Goal: Navigation & Orientation: Understand site structure

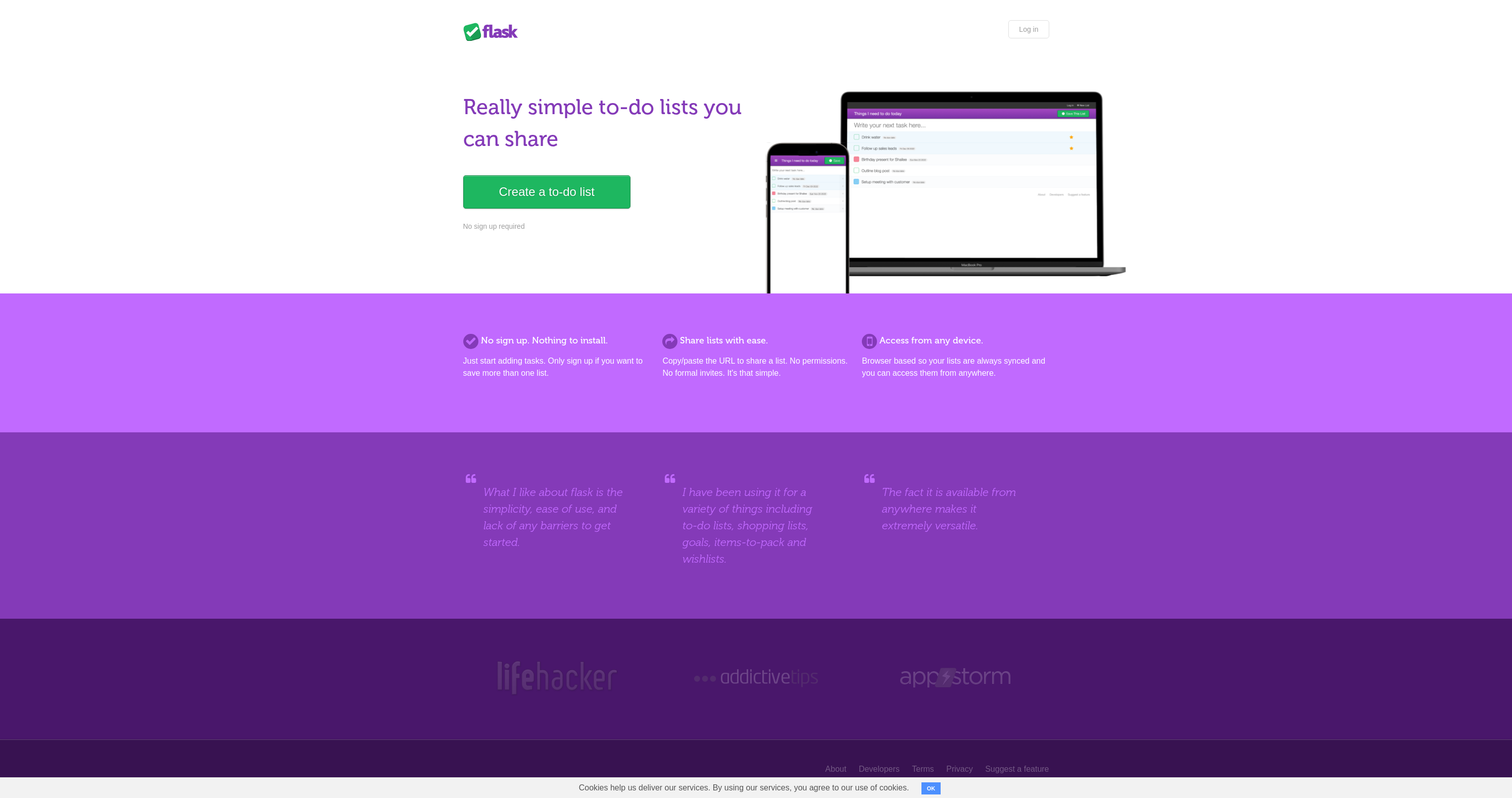
click at [376, 297] on div "No sign up. Nothing to install. Just start adding tasks. Only sign up if you wa…" at bounding box center [756, 363] width 1512 height 139
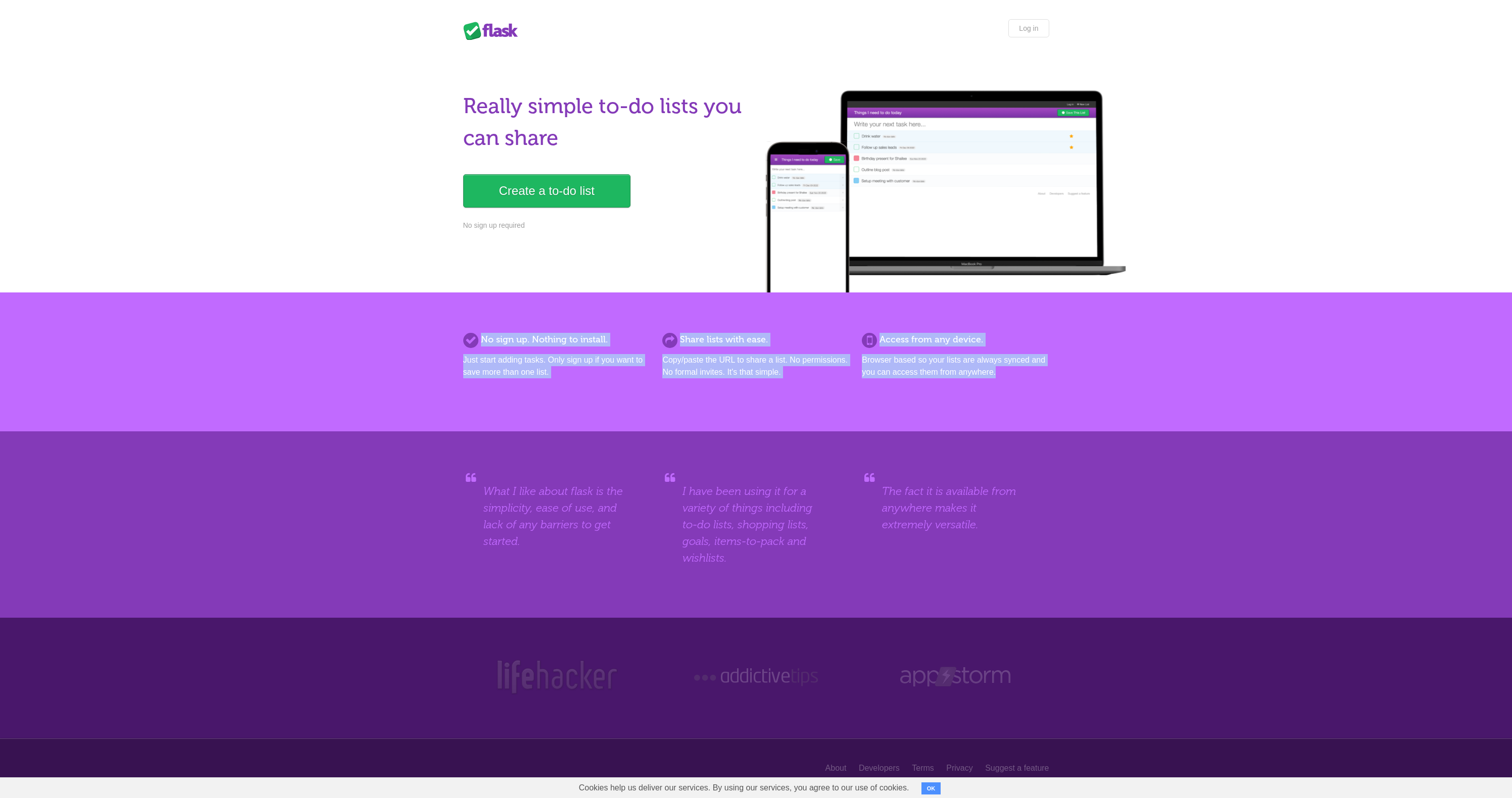
drag, startPoint x: 453, startPoint y: 337, endPoint x: 1033, endPoint y: 378, distance: 581.4
click at [1033, 378] on div "No sign up. Nothing to install. Just start adding tasks. Only sign up if you wa…" at bounding box center [756, 361] width 606 height 58
click at [1033, 378] on div "Access from any device. Browser based so your lists are always synced and you c…" at bounding box center [955, 361] width 187 height 58
drag, startPoint x: 1004, startPoint y: 378, endPoint x: 387, endPoint y: 327, distance: 619.1
click at [387, 327] on div "No sign up. Nothing to install. Just start adding tasks. Only sign up if you wa…" at bounding box center [756, 361] width 1512 height 139
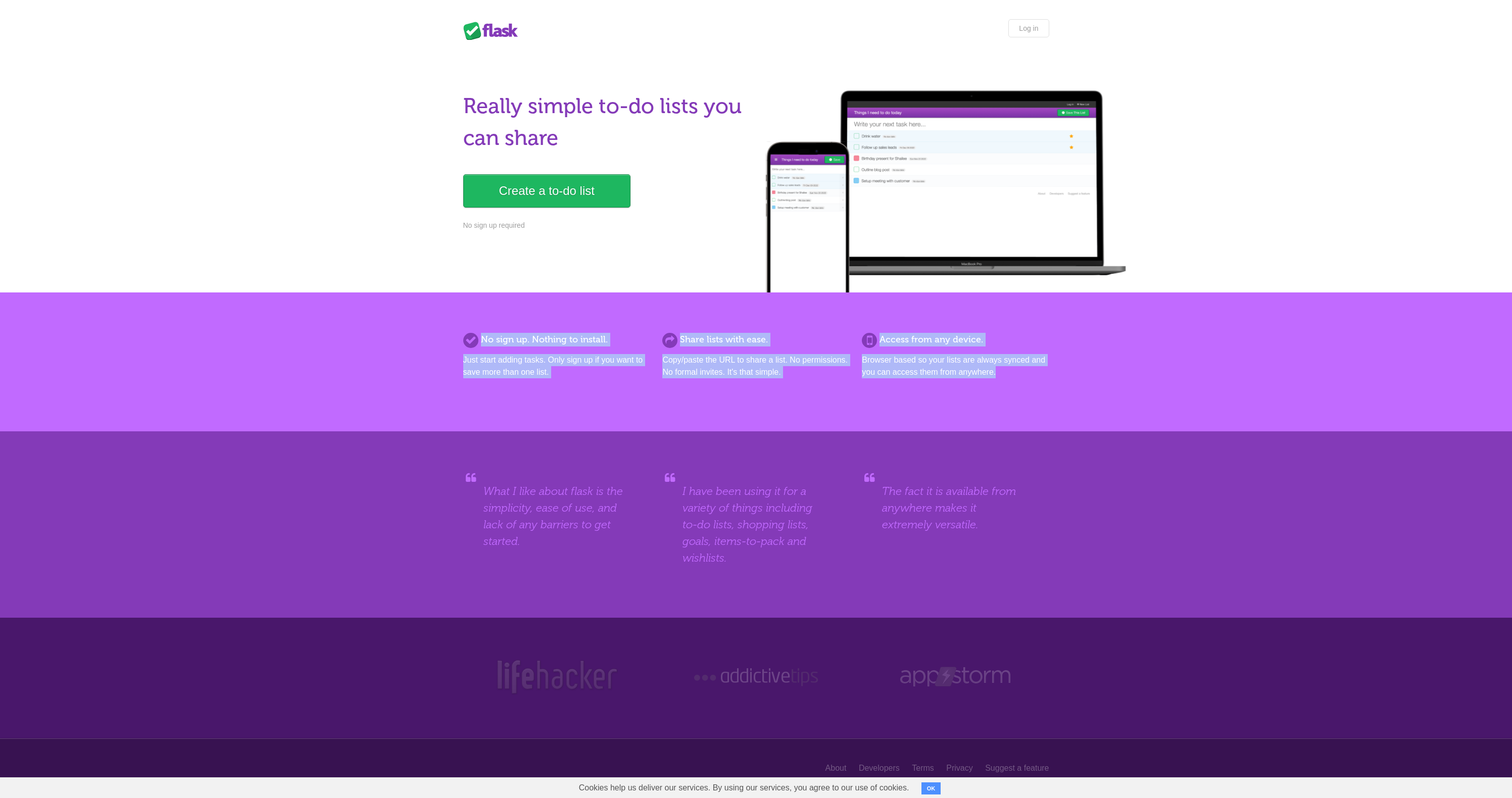
click at [396, 339] on div "No sign up. Nothing to install. Just start adding tasks. Only sign up if you wa…" at bounding box center [756, 361] width 1512 height 139
drag, startPoint x: 369, startPoint y: 321, endPoint x: 1068, endPoint y: 387, distance: 702.1
click at [1071, 388] on div "No sign up. Nothing to install. Just start adding tasks. Only sign up if you wa…" at bounding box center [756, 361] width 1512 height 139
click at [1003, 386] on div "Access from any device. Browser based so your lists are always synced and you c…" at bounding box center [955, 361] width 187 height 58
